Goal: Task Accomplishment & Management: Manage account settings

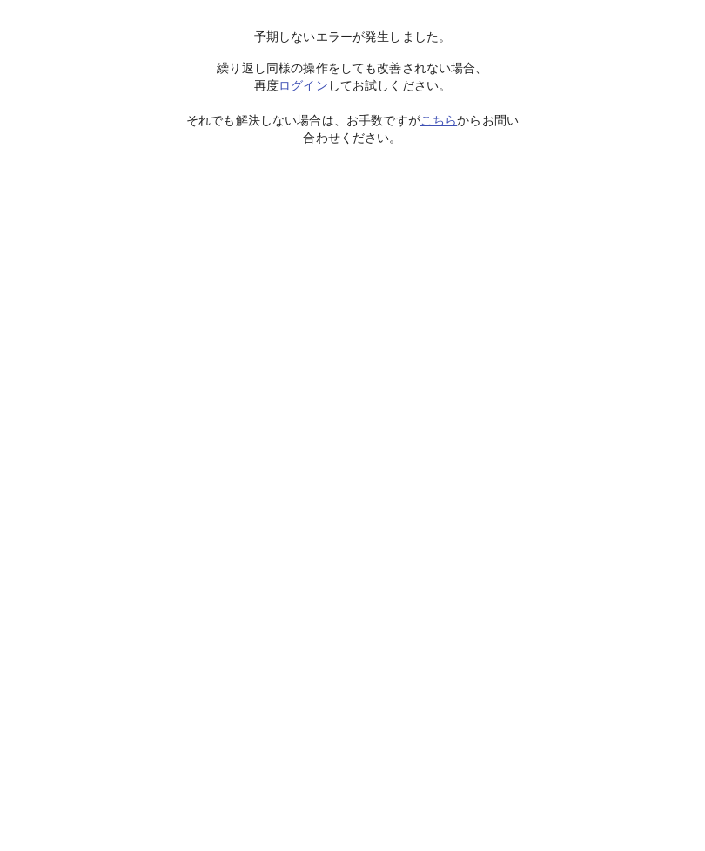
click at [313, 86] on link "ログイン" at bounding box center [304, 85] width 50 height 14
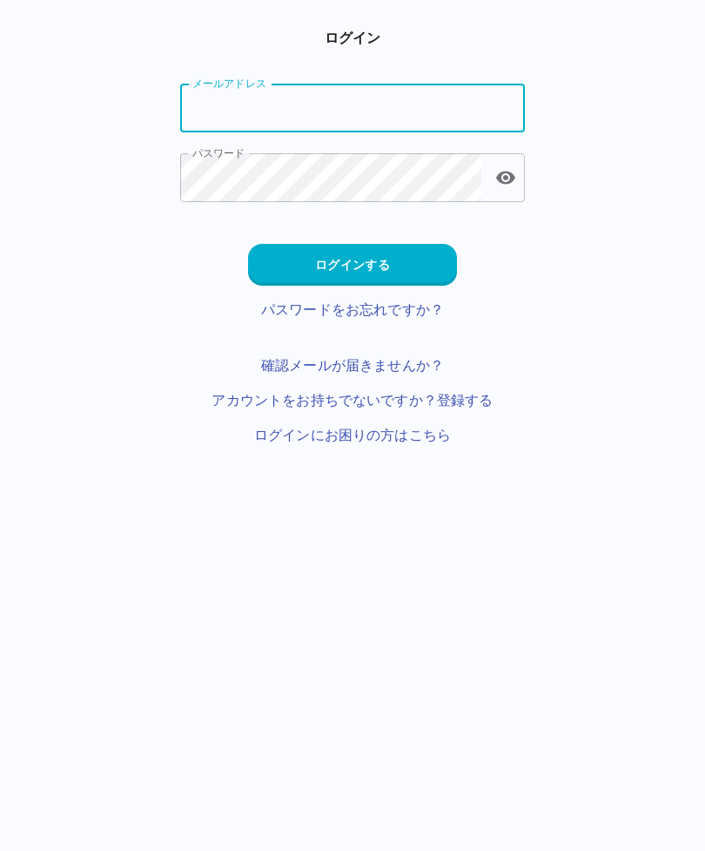
click at [431, 99] on input "メールアドレス" at bounding box center [352, 108] width 345 height 49
type input "**********"
click at [418, 259] on button "ログインする" at bounding box center [352, 265] width 209 height 42
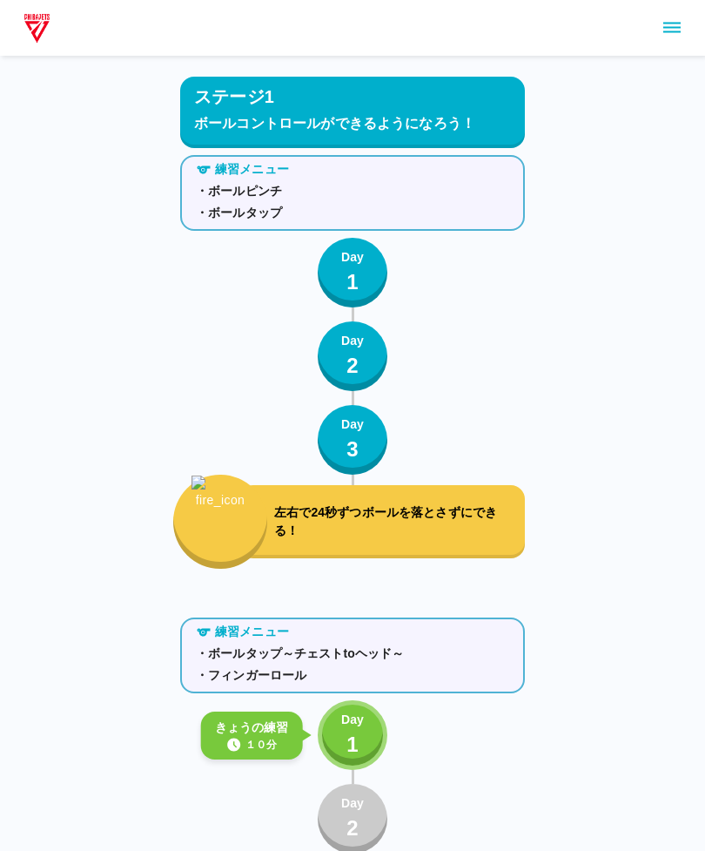
click at [669, 19] on icon "sidemenu" at bounding box center [672, 27] width 21 height 21
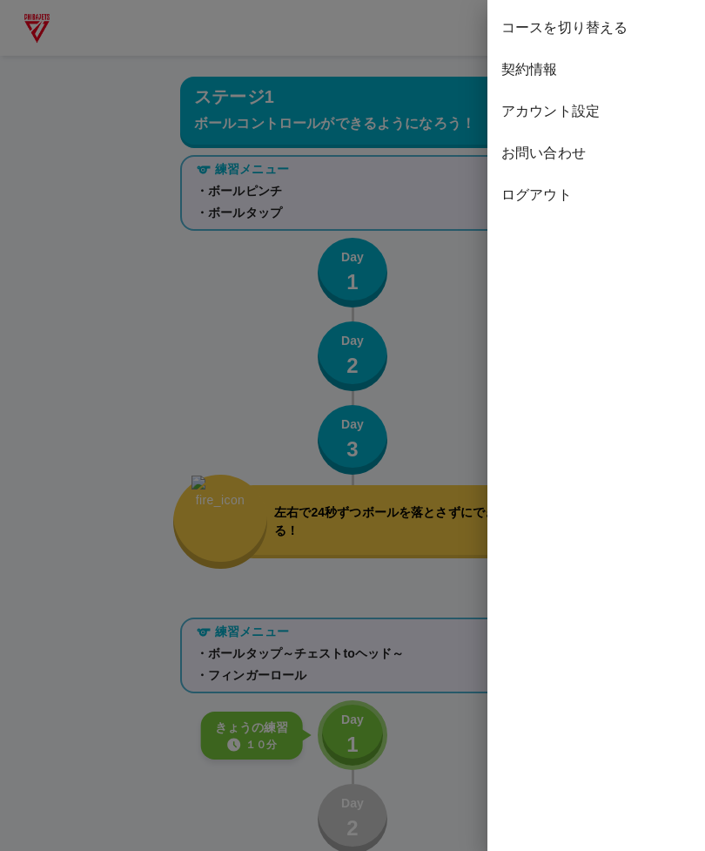
click at [557, 74] on span "契約情報" at bounding box center [596, 69] width 190 height 21
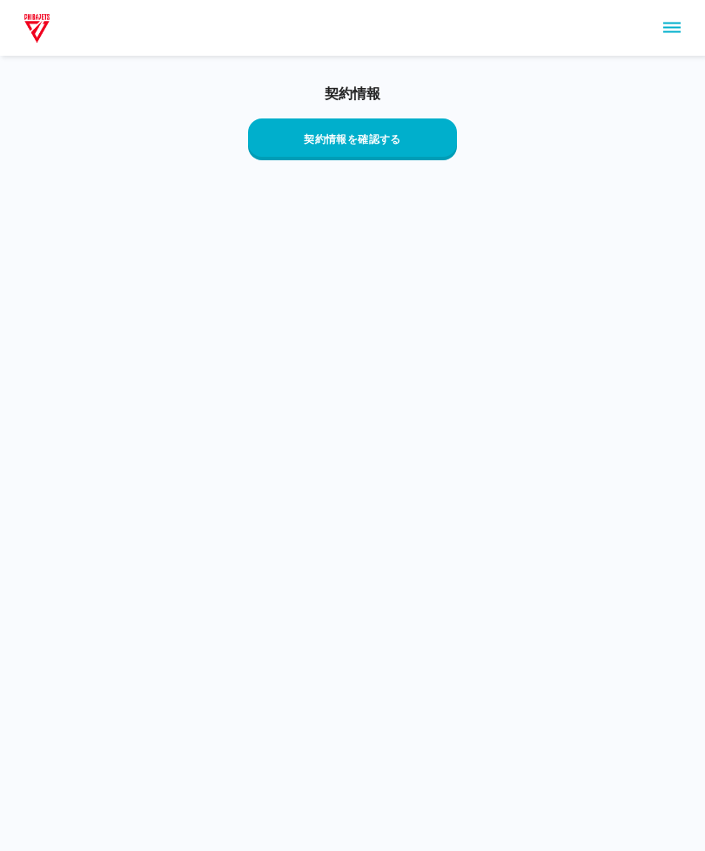
click at [431, 139] on button "契約情報を確認する" at bounding box center [352, 139] width 209 height 42
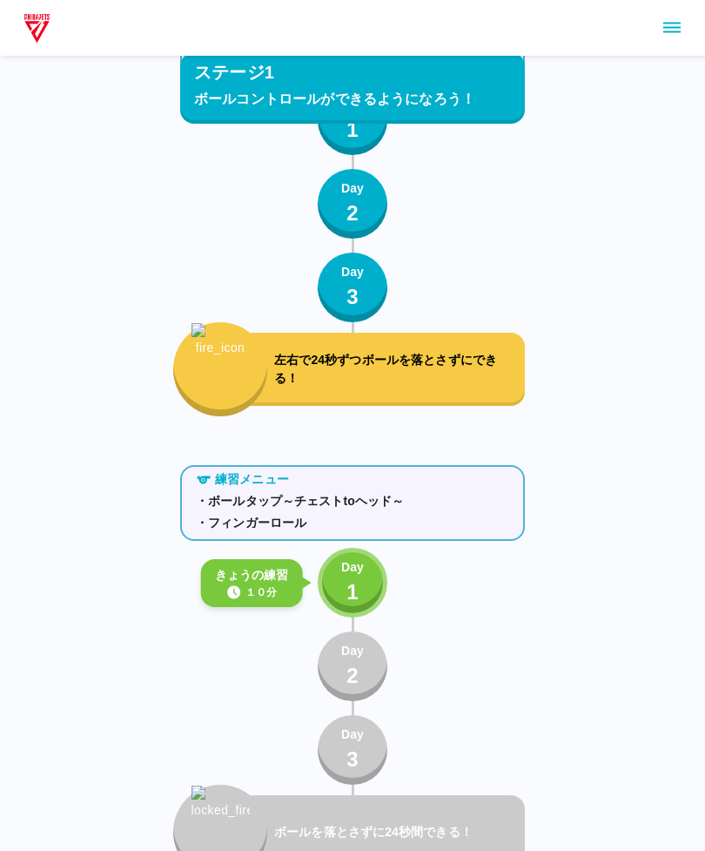
scroll to position [310, 0]
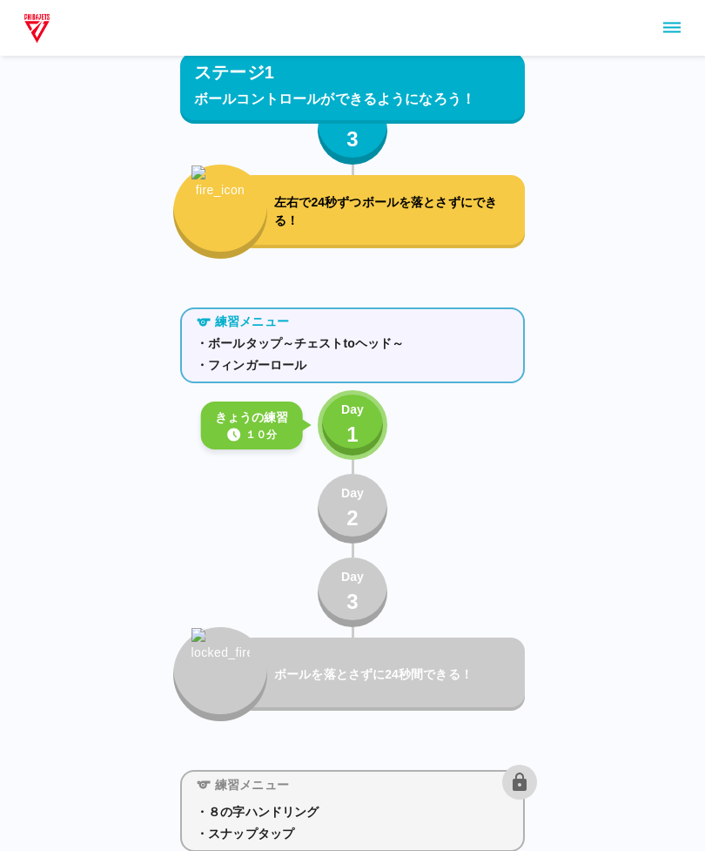
click at [661, 10] on div at bounding box center [352, 28] width 705 height 56
click at [673, 29] on icon "sidemenu" at bounding box center [672, 27] width 21 height 21
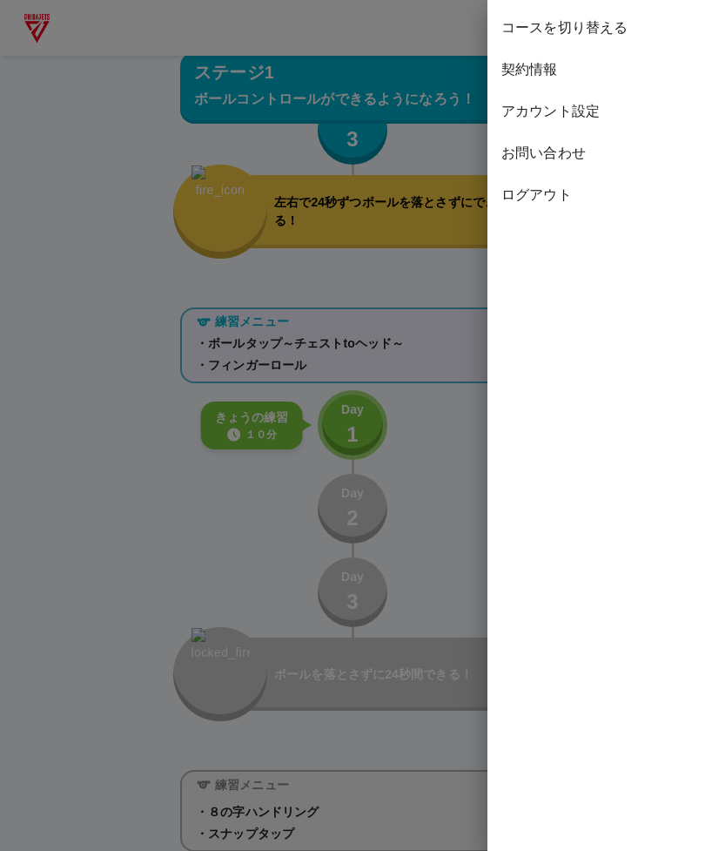
click at [586, 114] on span "アカウント設定" at bounding box center [596, 111] width 190 height 21
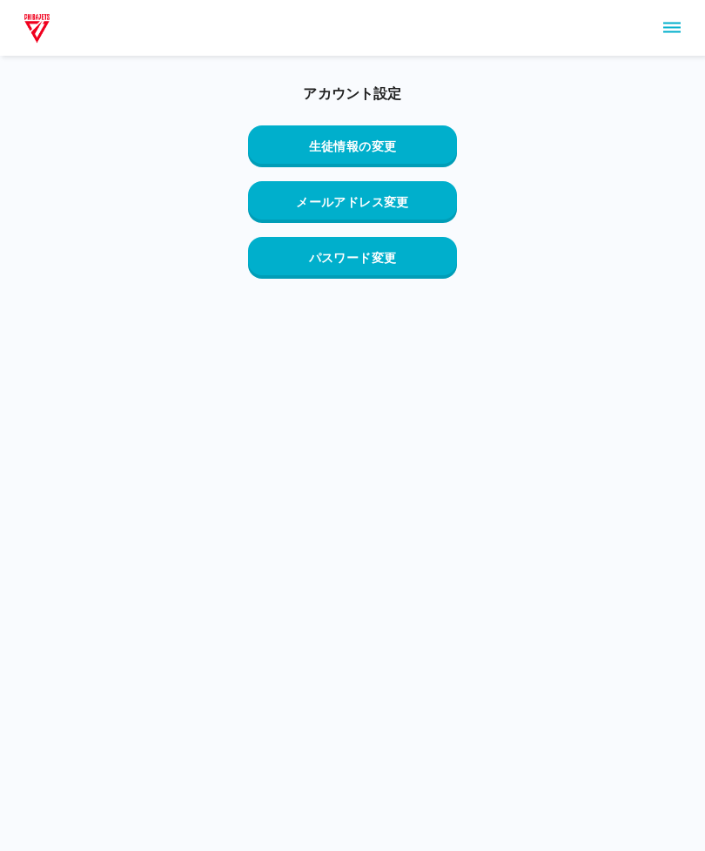
click at [684, 26] on button "sidemenu" at bounding box center [672, 28] width 30 height 30
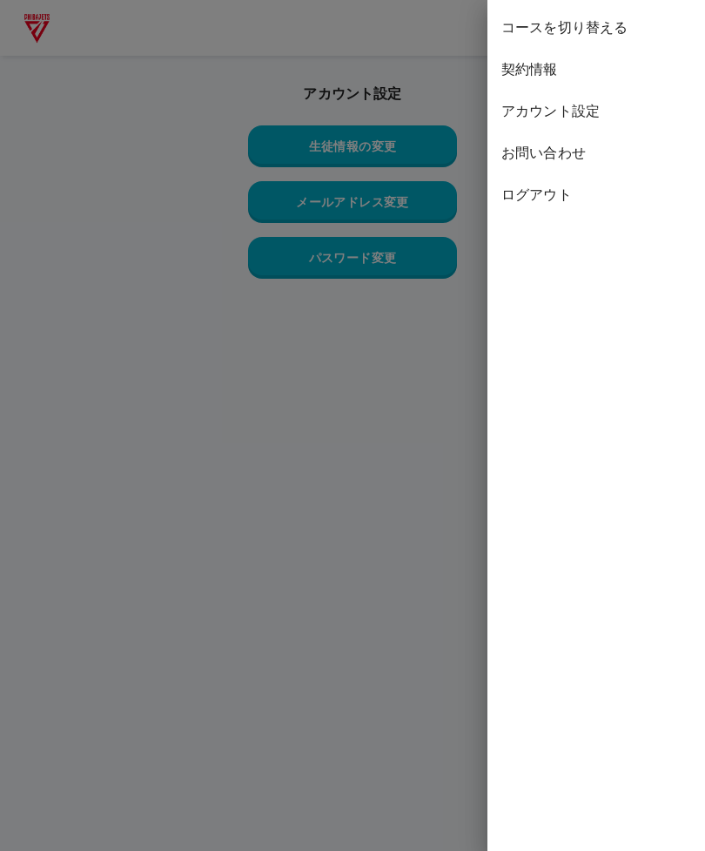
click at [629, 33] on span "コースを切り替える" at bounding box center [596, 27] width 190 height 21
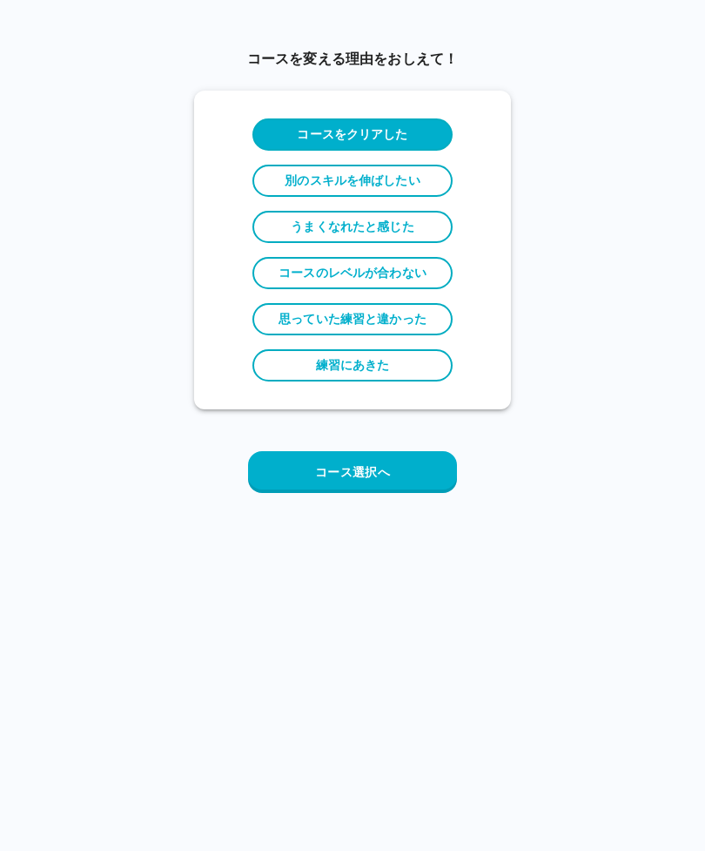
click at [435, 466] on button "コース選択へ" at bounding box center [352, 472] width 209 height 42
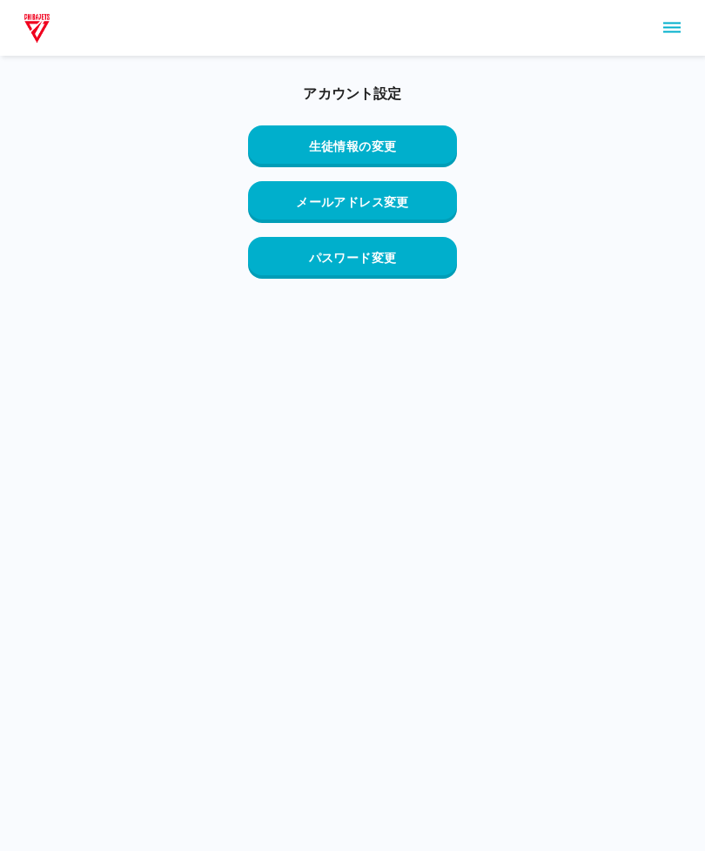
click at [685, 31] on button "sidemenu" at bounding box center [672, 28] width 30 height 30
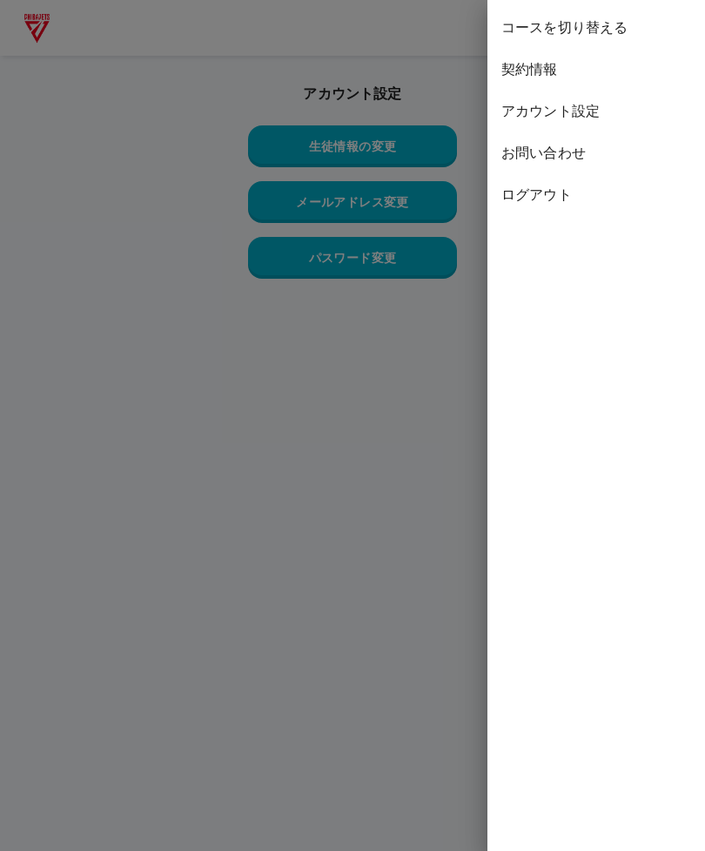
click at [549, 73] on span "契約情報" at bounding box center [596, 69] width 190 height 21
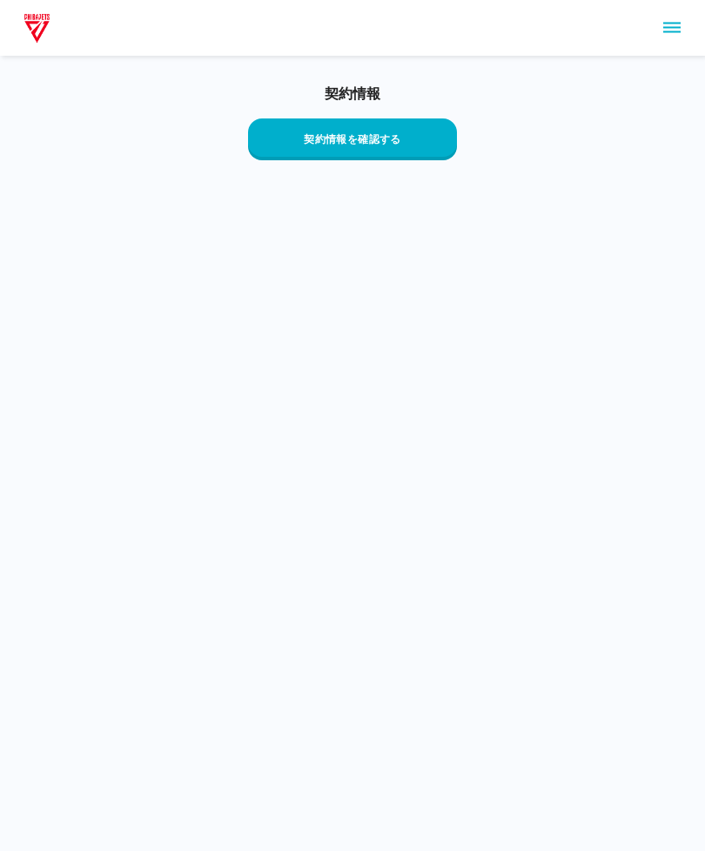
click at [434, 147] on button "契約情報を確認する" at bounding box center [352, 139] width 209 height 42
click at [37, 30] on img at bounding box center [37, 27] width 32 height 35
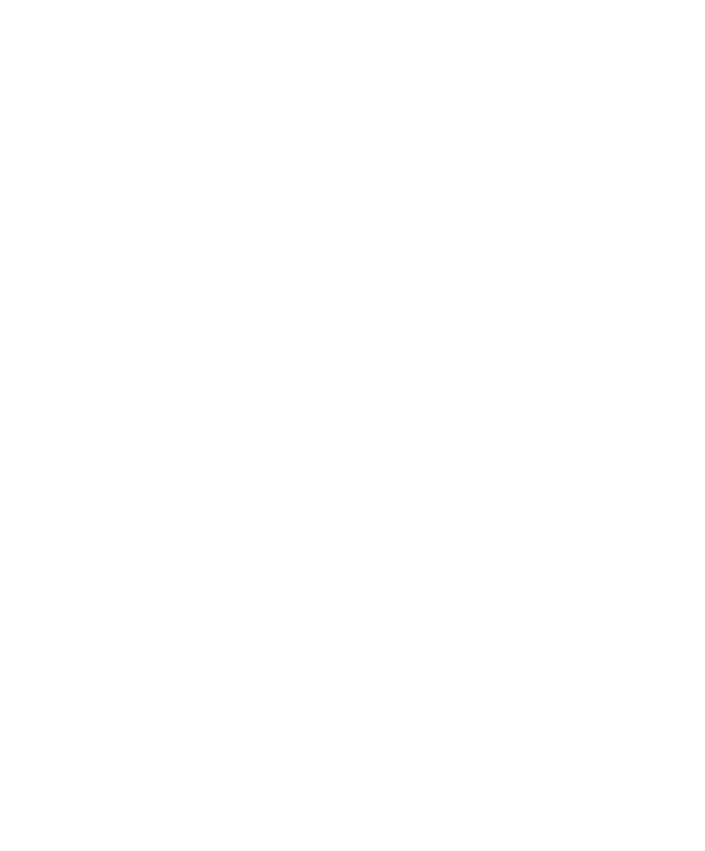
click at [32, 7] on html at bounding box center [352, 3] width 705 height 7
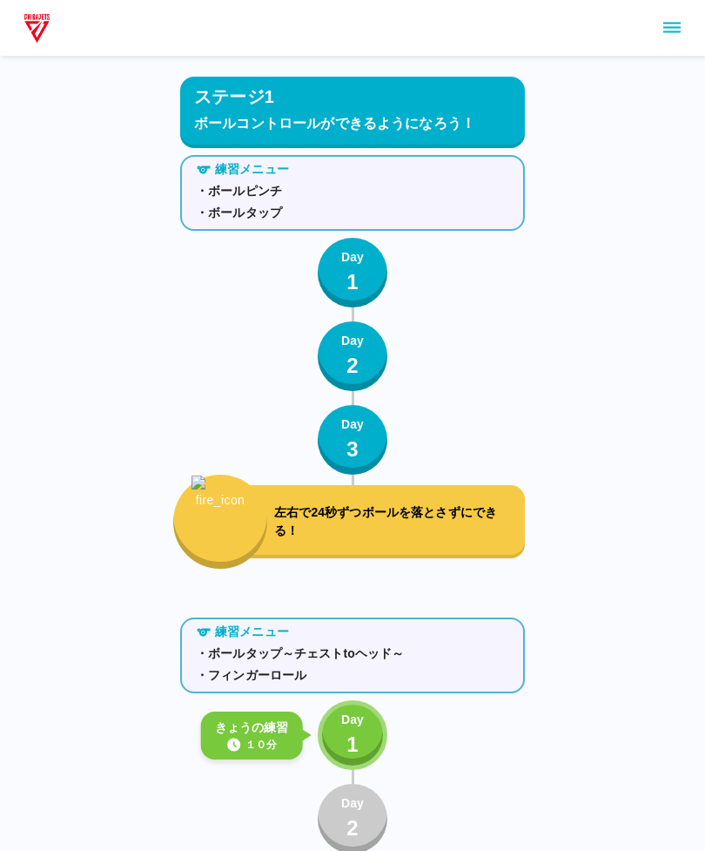
click at [674, 22] on icon "sidemenu" at bounding box center [672, 27] width 21 height 21
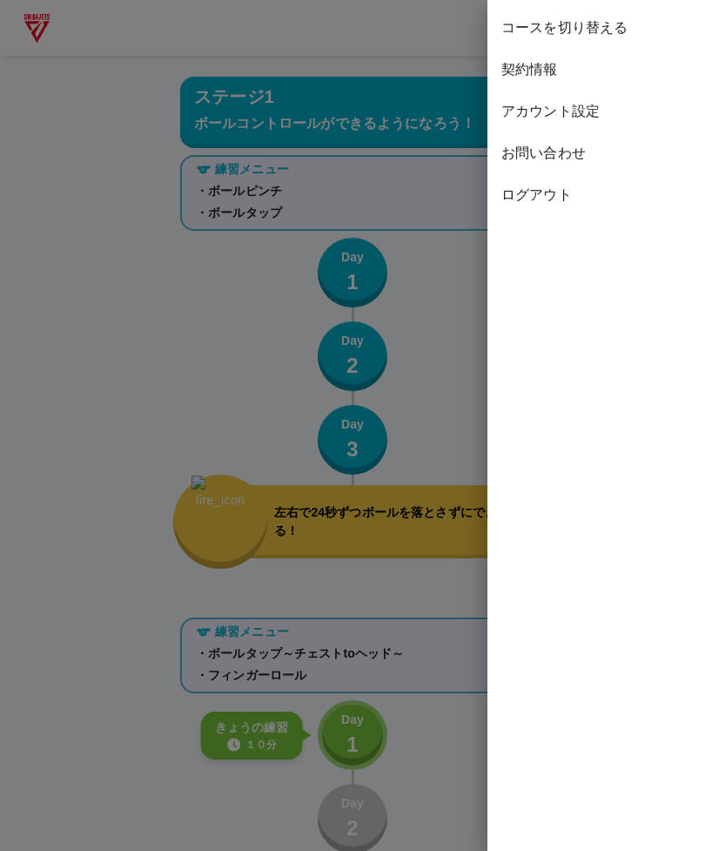
click at [544, 73] on span "契約情報" at bounding box center [596, 69] width 190 height 21
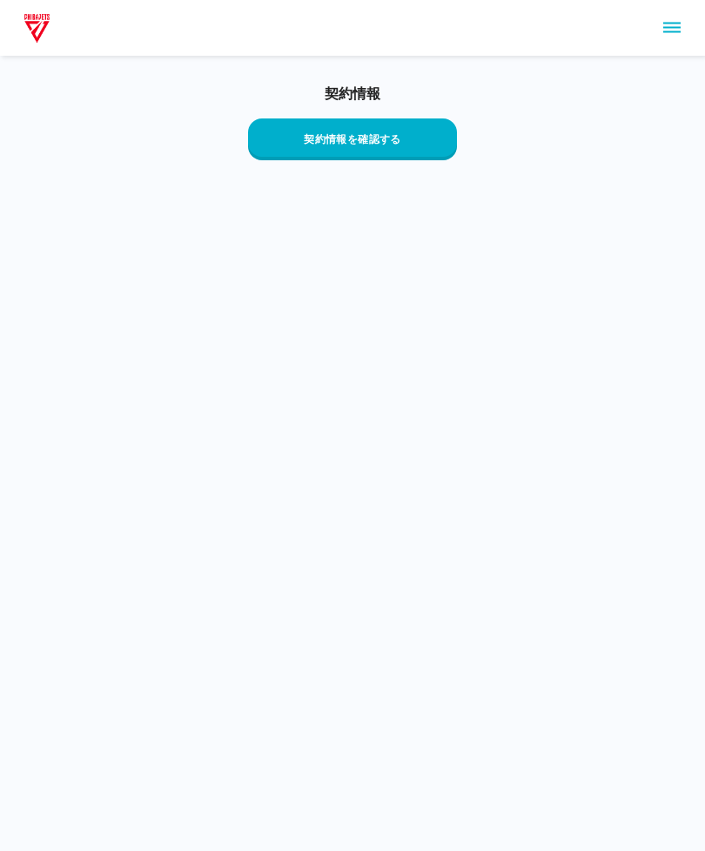
click at [671, 16] on button "sidemenu" at bounding box center [672, 28] width 30 height 30
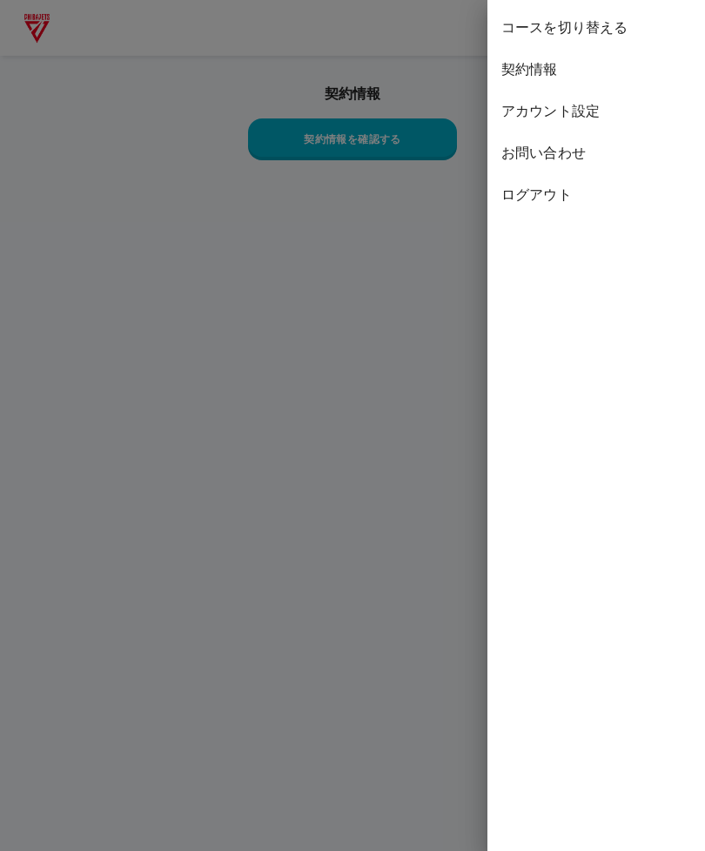
click at [371, 387] on div at bounding box center [352, 425] width 705 height 851
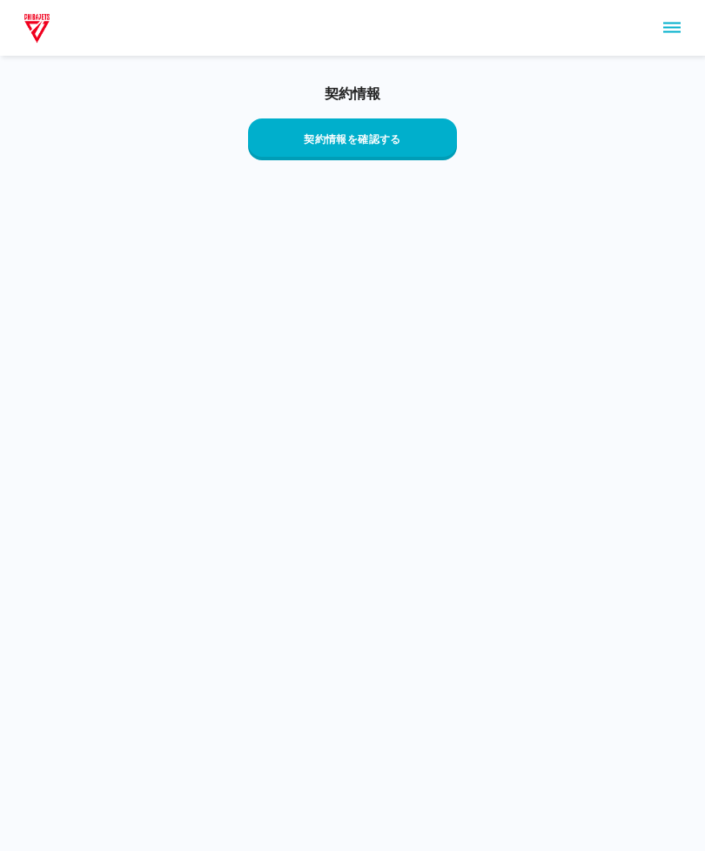
click at [434, 146] on button "契約情報を確認する" at bounding box center [352, 139] width 209 height 42
click at [48, 30] on img at bounding box center [37, 27] width 32 height 35
